Goal: Book appointment/travel/reservation

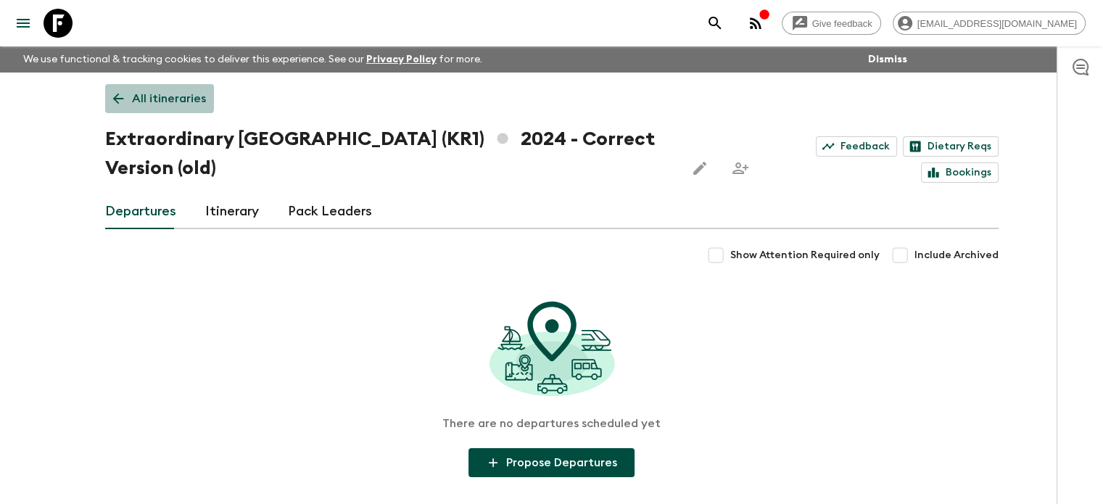
click at [130, 94] on link "All itineraries" at bounding box center [159, 98] width 109 height 29
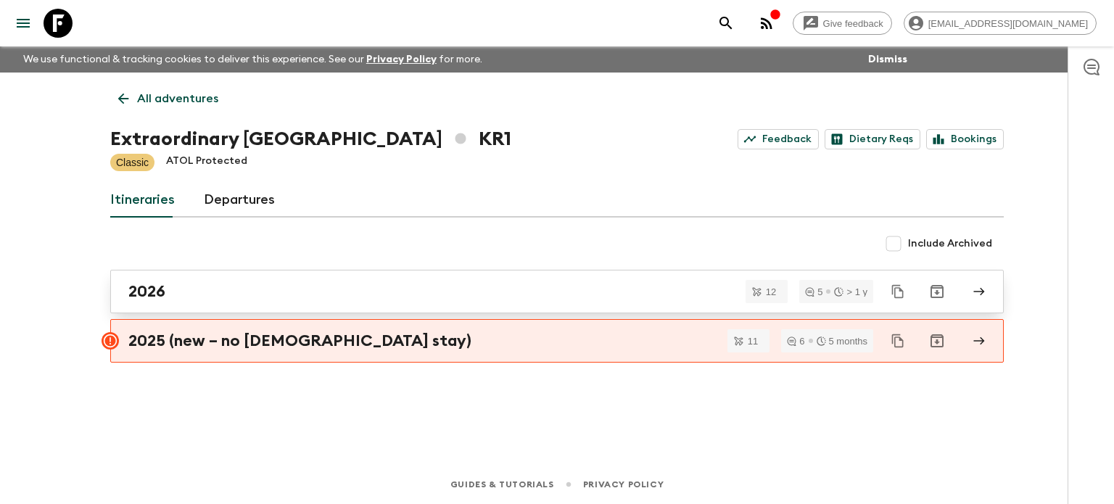
click at [186, 292] on div "2026" at bounding box center [543, 291] width 830 height 19
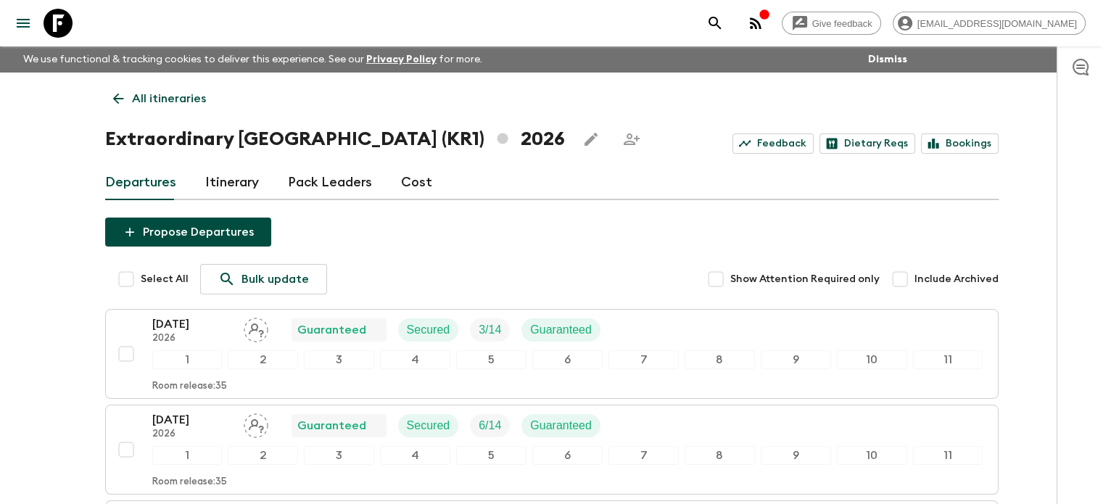
click at [174, 99] on p "All itineraries" at bounding box center [169, 98] width 74 height 17
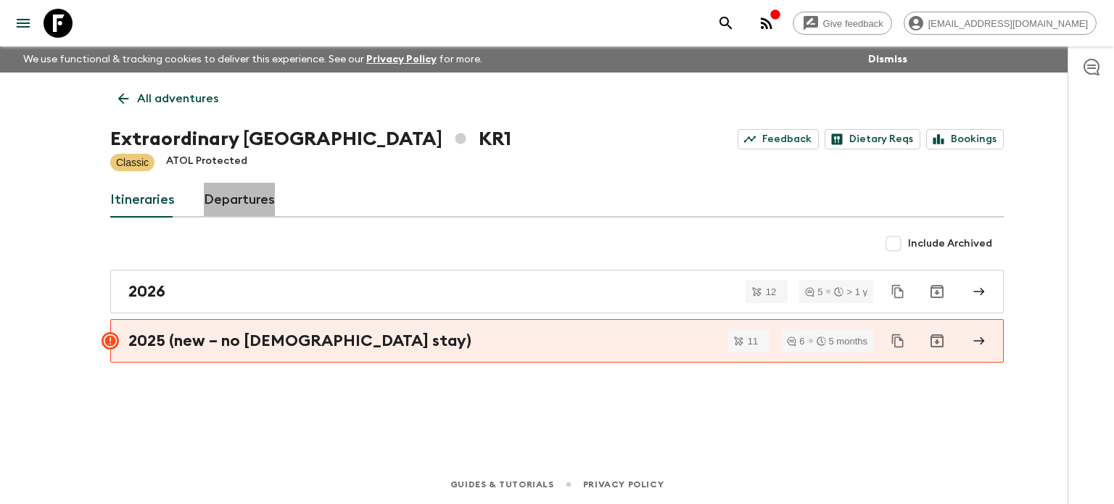
click at [223, 197] on link "Departures" at bounding box center [239, 200] width 71 height 35
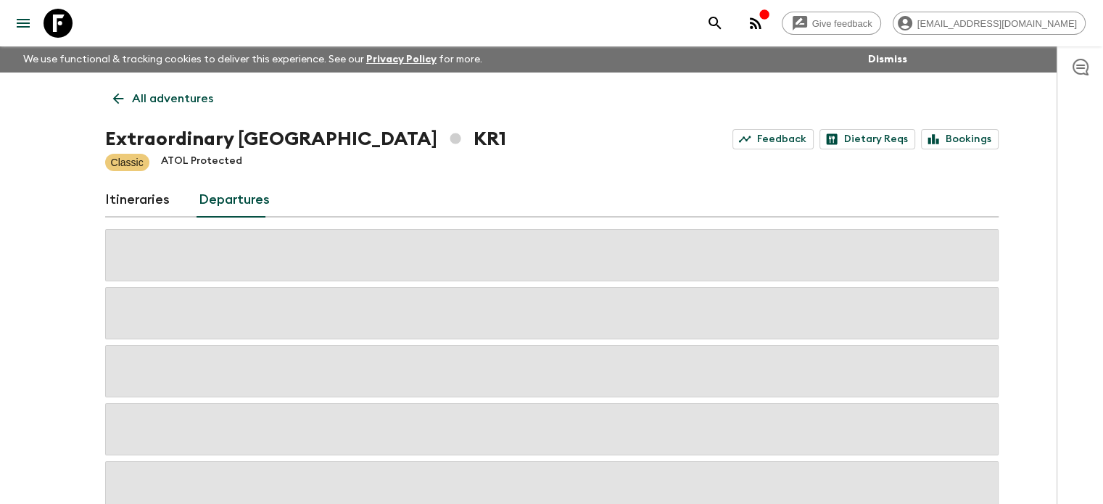
click at [182, 102] on p "All adventures" at bounding box center [172, 98] width 81 height 17
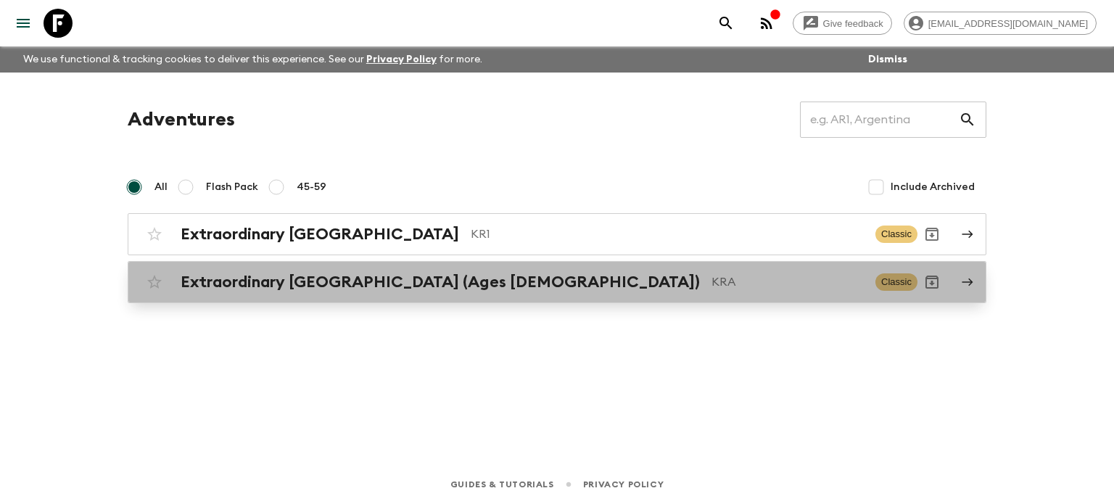
click at [227, 289] on h2 "Extraordinary [GEOGRAPHIC_DATA] (Ages [DEMOGRAPHIC_DATA])" at bounding box center [440, 282] width 519 height 19
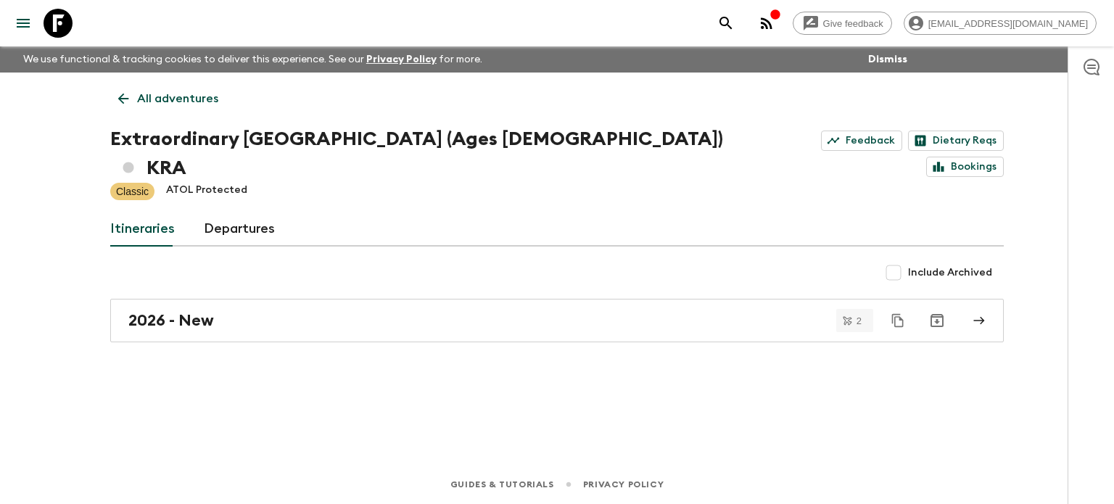
click at [227, 311] on div "2026 - New" at bounding box center [543, 320] width 830 height 19
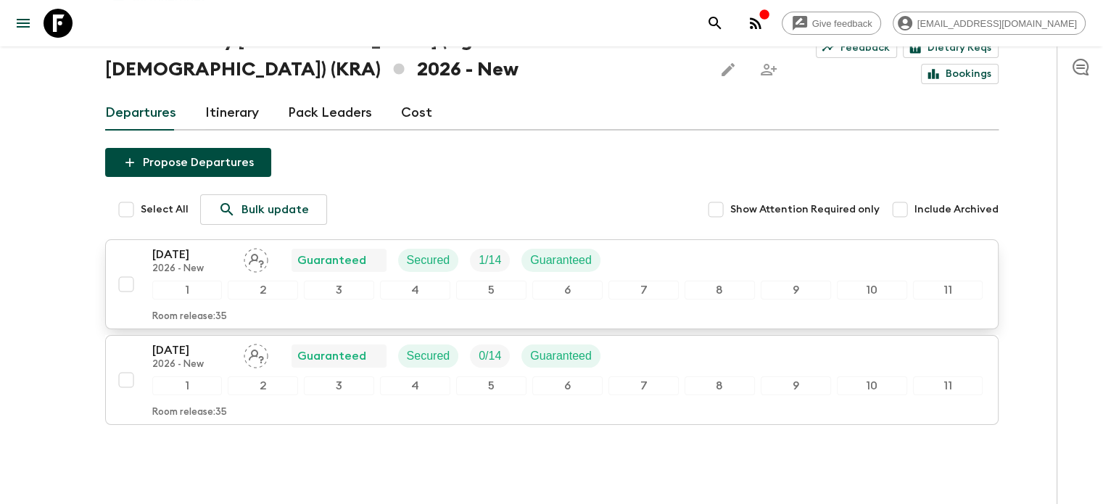
scroll to position [145, 0]
